Goal: Information Seeking & Learning: Learn about a topic

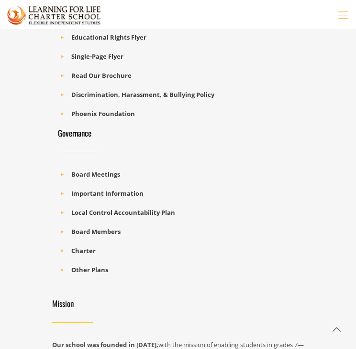
scroll to position [1774, 0]
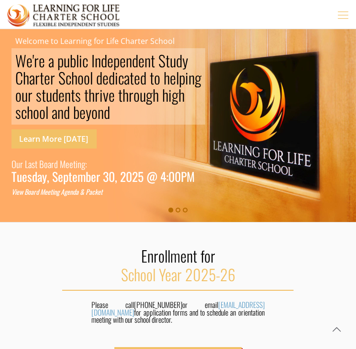
click at [343, 15] on icon "mobile menu" at bounding box center [343, 14] width 15 height 14
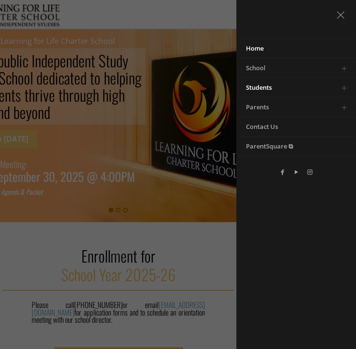
click at [270, 86] on span "Students" at bounding box center [259, 87] width 26 height 9
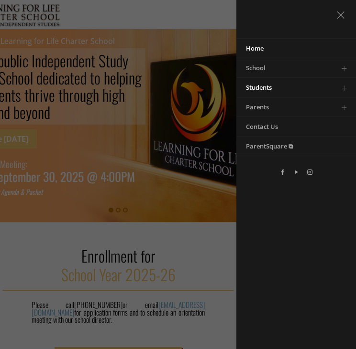
click at [256, 86] on span "Students" at bounding box center [259, 87] width 26 height 9
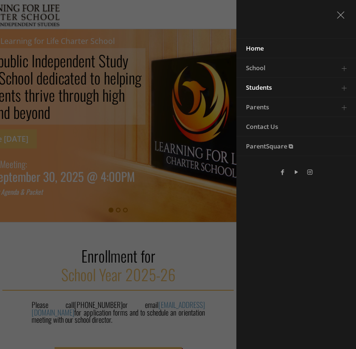
click at [258, 87] on span "Students" at bounding box center [259, 87] width 26 height 9
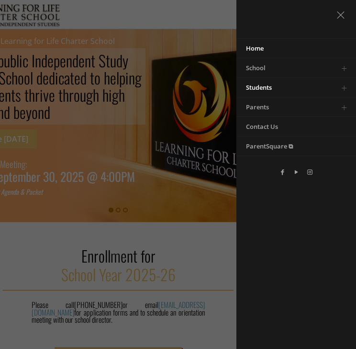
click at [258, 91] on span "Students" at bounding box center [259, 87] width 26 height 9
click at [265, 83] on span "Students" at bounding box center [259, 87] width 26 height 9
click at [263, 87] on span "Students" at bounding box center [259, 87] width 26 height 9
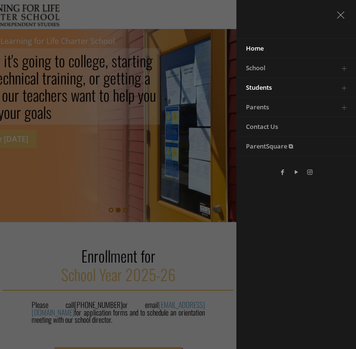
click at [263, 87] on span "Students" at bounding box center [259, 87] width 26 height 9
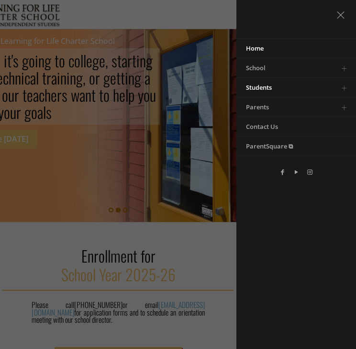
click at [268, 82] on link "Students" at bounding box center [284, 87] width 96 height 19
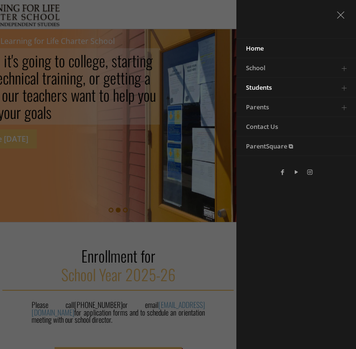
click at [260, 89] on span "Students" at bounding box center [259, 87] width 26 height 9
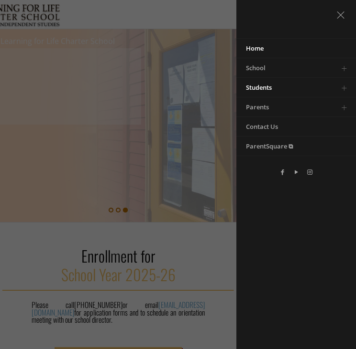
click at [259, 87] on span "Students" at bounding box center [259, 87] width 26 height 9
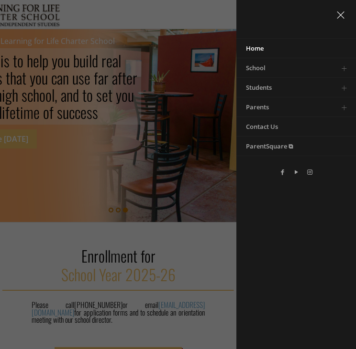
click at [338, 15] on icon "menu close icon" at bounding box center [340, 14] width 15 height 14
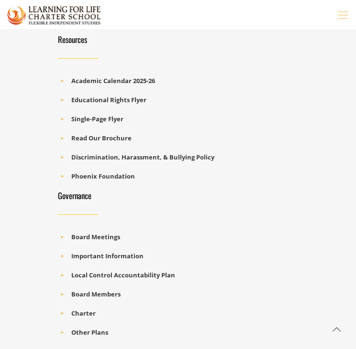
scroll to position [1712, 0]
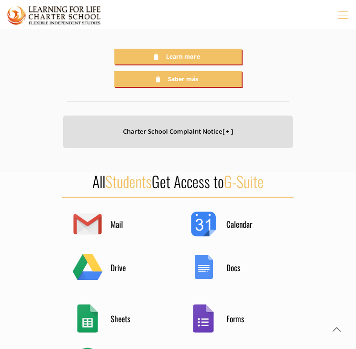
click at [340, 17] on icon "mobile menu" at bounding box center [343, 14] width 15 height 14
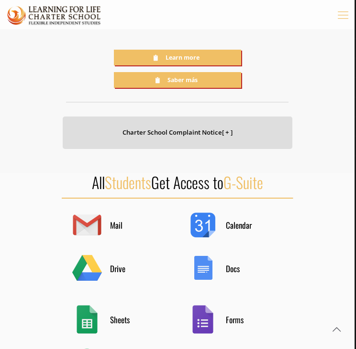
scroll to position [296, 0]
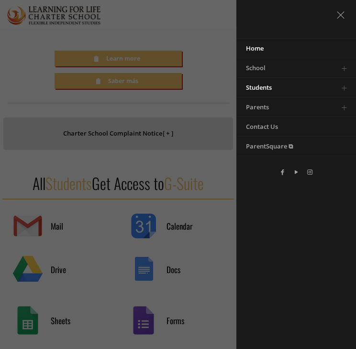
click at [268, 86] on span "Students" at bounding box center [259, 87] width 26 height 9
click at [260, 86] on span "Students" at bounding box center [259, 87] width 26 height 9
click at [344, 88] on link "Toggle submenu" at bounding box center [343, 87] width 19 height 19
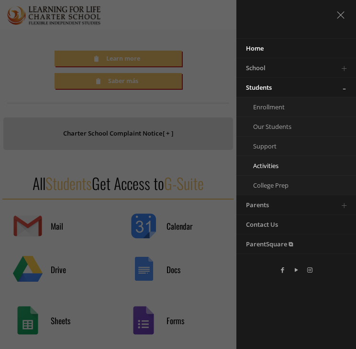
click at [265, 167] on span "Activities" at bounding box center [265, 166] width 25 height 9
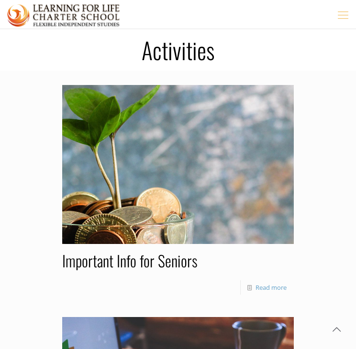
click at [342, 13] on icon "mobile menu" at bounding box center [343, 14] width 15 height 14
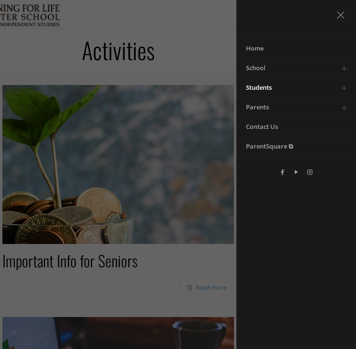
click at [344, 86] on link "Toggle submenu" at bounding box center [343, 87] width 19 height 19
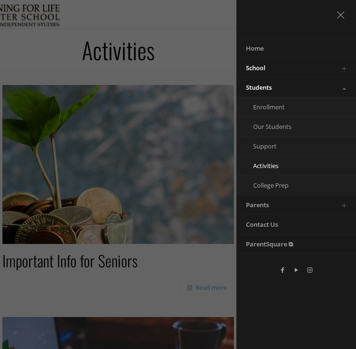
click at [342, 70] on link "Toggle submenu" at bounding box center [343, 67] width 19 height 19
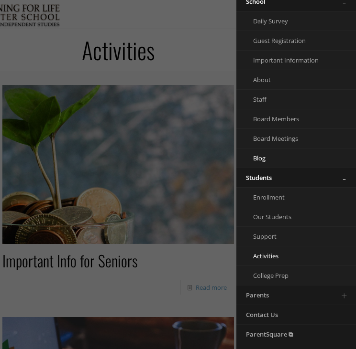
scroll to position [67, 0]
click at [337, 294] on link "Toggle submenu" at bounding box center [343, 294] width 19 height 19
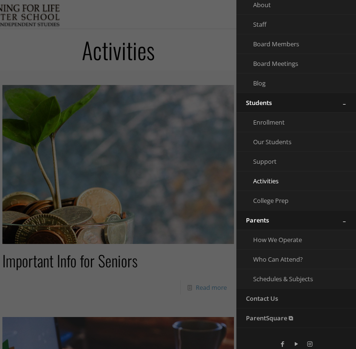
scroll to position [142, 0]
click at [269, 143] on span "Our Students" at bounding box center [272, 141] width 38 height 9
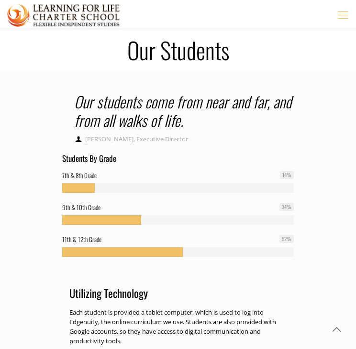
click at [345, 19] on icon "mobile menu" at bounding box center [343, 14] width 15 height 14
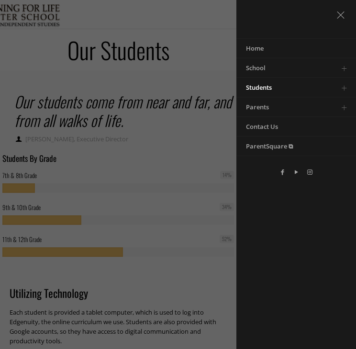
click at [344, 86] on link "Toggle submenu" at bounding box center [343, 87] width 19 height 19
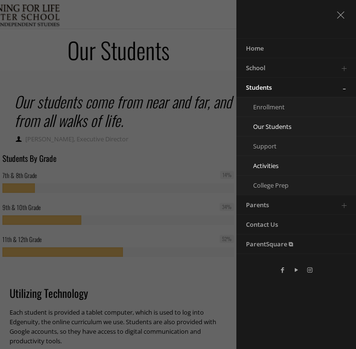
click at [271, 160] on link "Activities" at bounding box center [284, 165] width 96 height 19
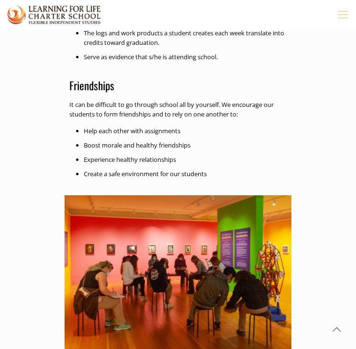
scroll to position [415, 0]
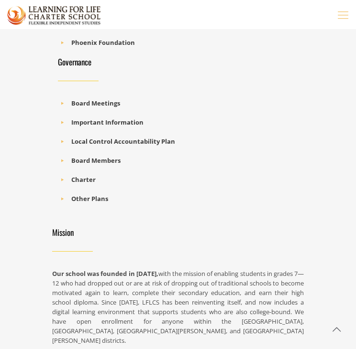
scroll to position [860, 0]
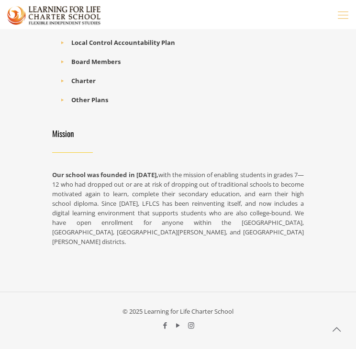
click at [271, 160] on div "Mission Our school was founded in 2001, with the mission of enabling students i…" at bounding box center [177, 188] width 251 height 118
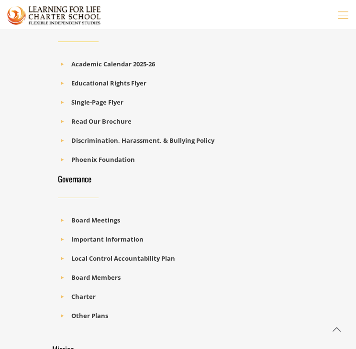
scroll to position [639, 0]
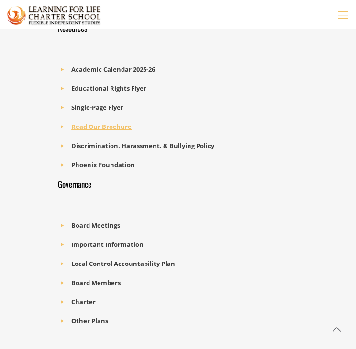
click at [109, 125] on b "Read Our Brochure" at bounding box center [101, 126] width 60 height 9
click at [113, 107] on b "Single-Page Flyer" at bounding box center [97, 107] width 52 height 9
click at [121, 126] on b "Read Our Brochure" at bounding box center [101, 126] width 60 height 9
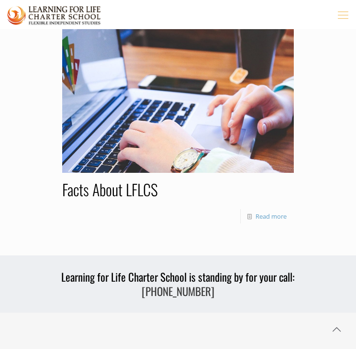
scroll to position [302, 0]
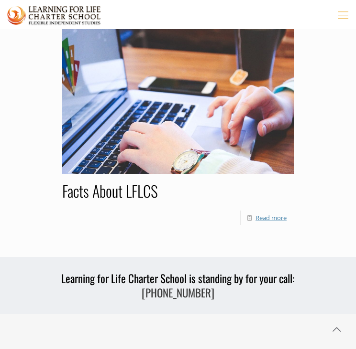
click at [278, 215] on link "Read more" at bounding box center [270, 218] width 31 height 9
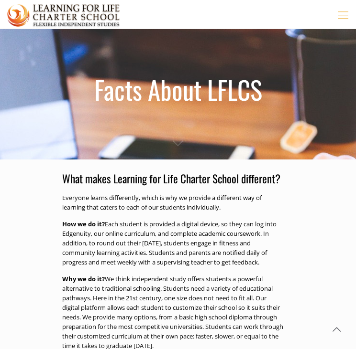
click at [345, 19] on icon "mobile menu" at bounding box center [343, 14] width 15 height 14
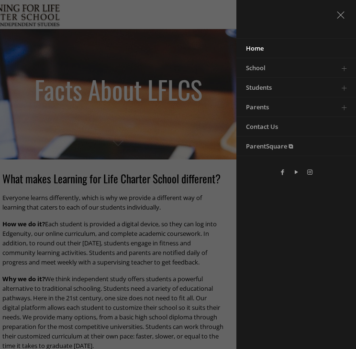
click at [267, 48] on link "Home" at bounding box center [284, 48] width 96 height 19
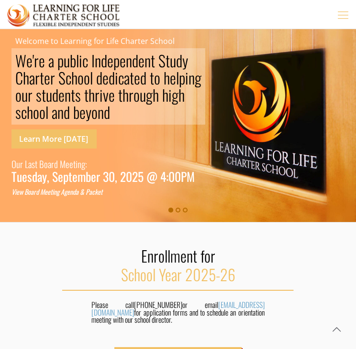
click at [338, 17] on icon "mobile menu" at bounding box center [343, 14] width 15 height 14
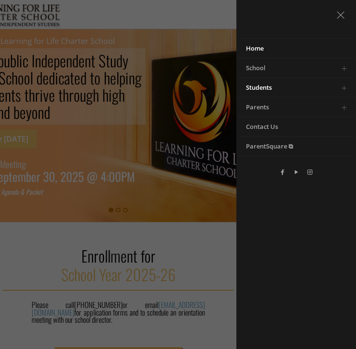
click at [344, 87] on link "Toggle submenu" at bounding box center [343, 87] width 19 height 19
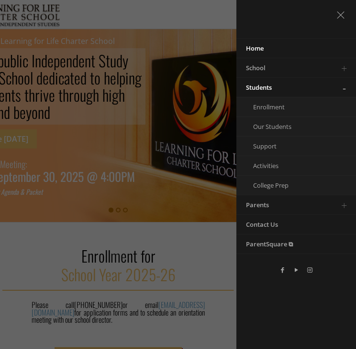
click at [344, 87] on link "Toggle submenu" at bounding box center [343, 87] width 19 height 19
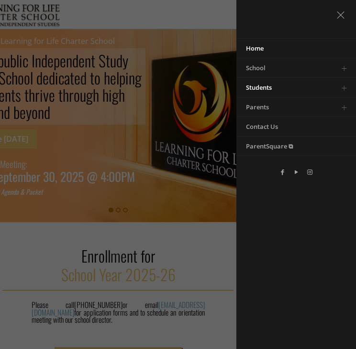
click at [344, 87] on link "Toggle submenu" at bounding box center [343, 87] width 19 height 19
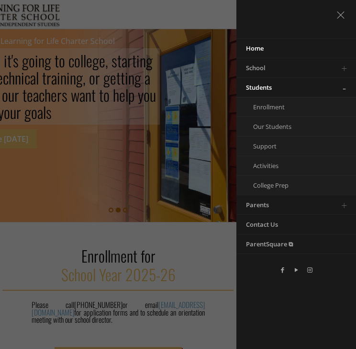
click at [344, 87] on link "Toggle submenu" at bounding box center [343, 87] width 19 height 19
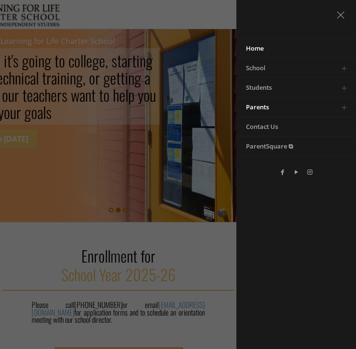
click at [343, 107] on link "Toggle submenu" at bounding box center [343, 107] width 19 height 19
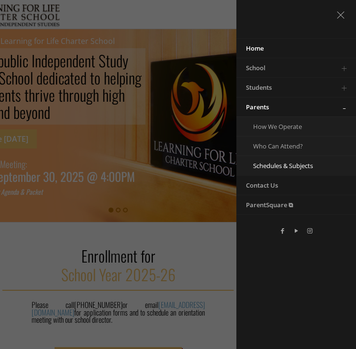
click at [290, 166] on span "Schedules & Subjects" at bounding box center [283, 166] width 60 height 9
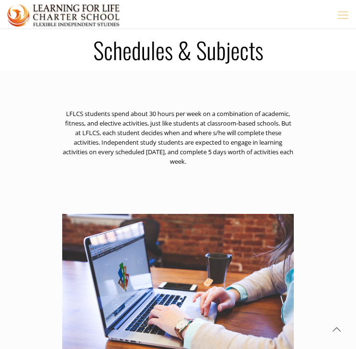
click at [340, 17] on icon "mobile menu" at bounding box center [343, 14] width 15 height 14
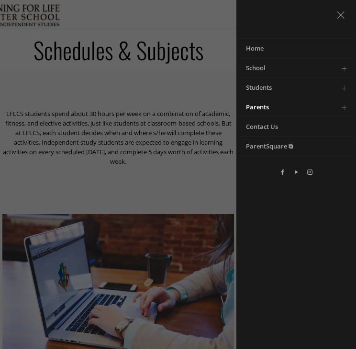
click at [343, 106] on link "Toggle submenu" at bounding box center [343, 107] width 19 height 19
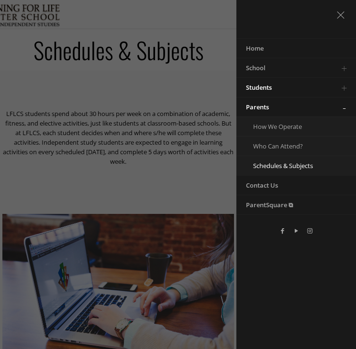
click at [346, 82] on link "Toggle submenu" at bounding box center [343, 87] width 19 height 19
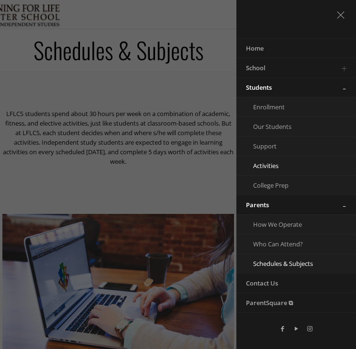
click at [261, 168] on span "Activities" at bounding box center [265, 166] width 25 height 9
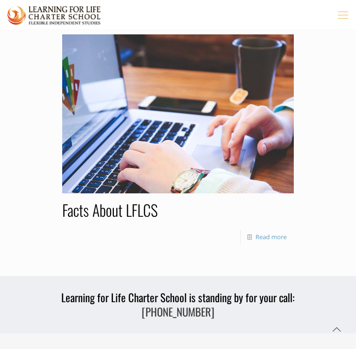
scroll to position [283, 0]
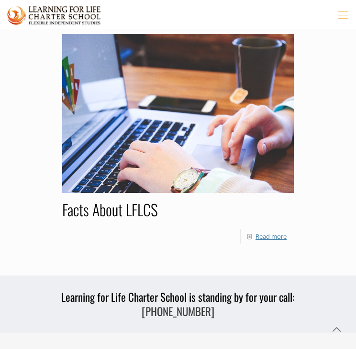
click at [279, 238] on link "Read more" at bounding box center [270, 236] width 31 height 9
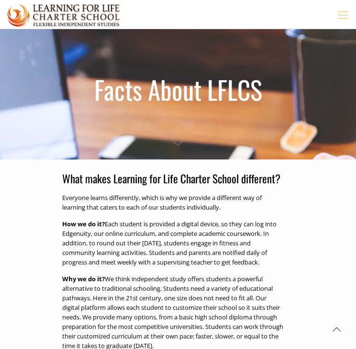
click at [340, 17] on icon "mobile menu" at bounding box center [343, 14] width 15 height 14
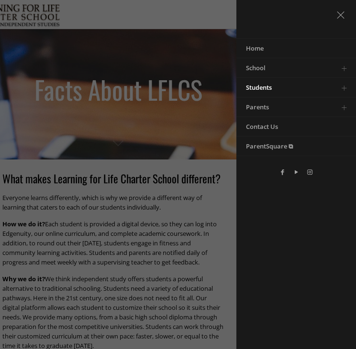
click at [344, 87] on link "Toggle submenu" at bounding box center [343, 87] width 19 height 19
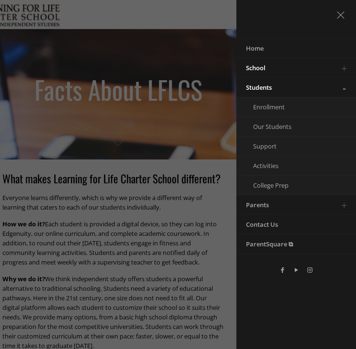
click at [346, 65] on link "Toggle submenu" at bounding box center [343, 67] width 19 height 19
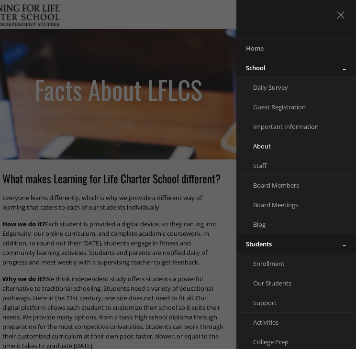
click at [261, 151] on link "About" at bounding box center [284, 146] width 96 height 19
